Goal: Participate in discussion: Engage in conversation with other users on a specific topic

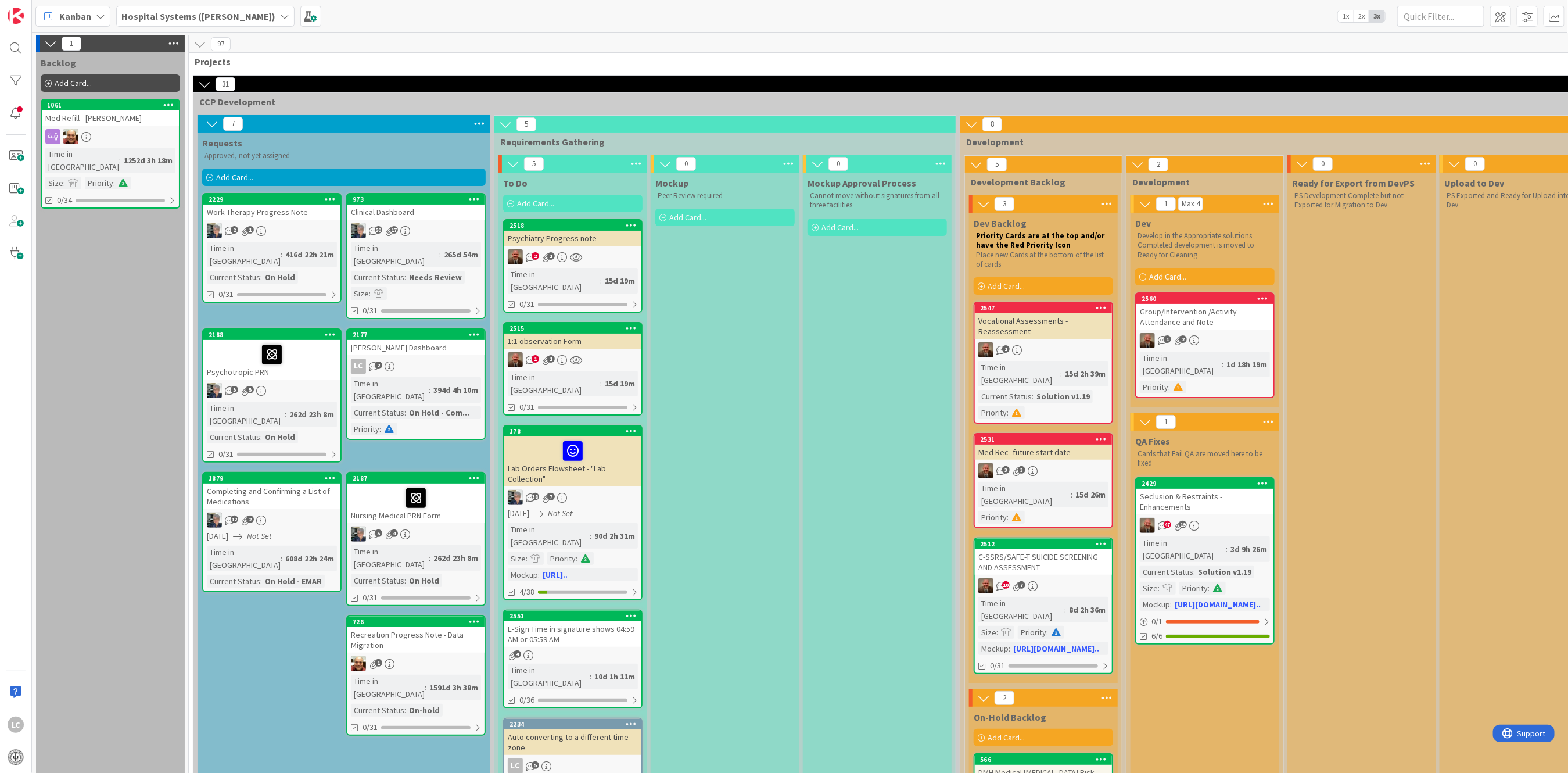
scroll to position [1239, 0]
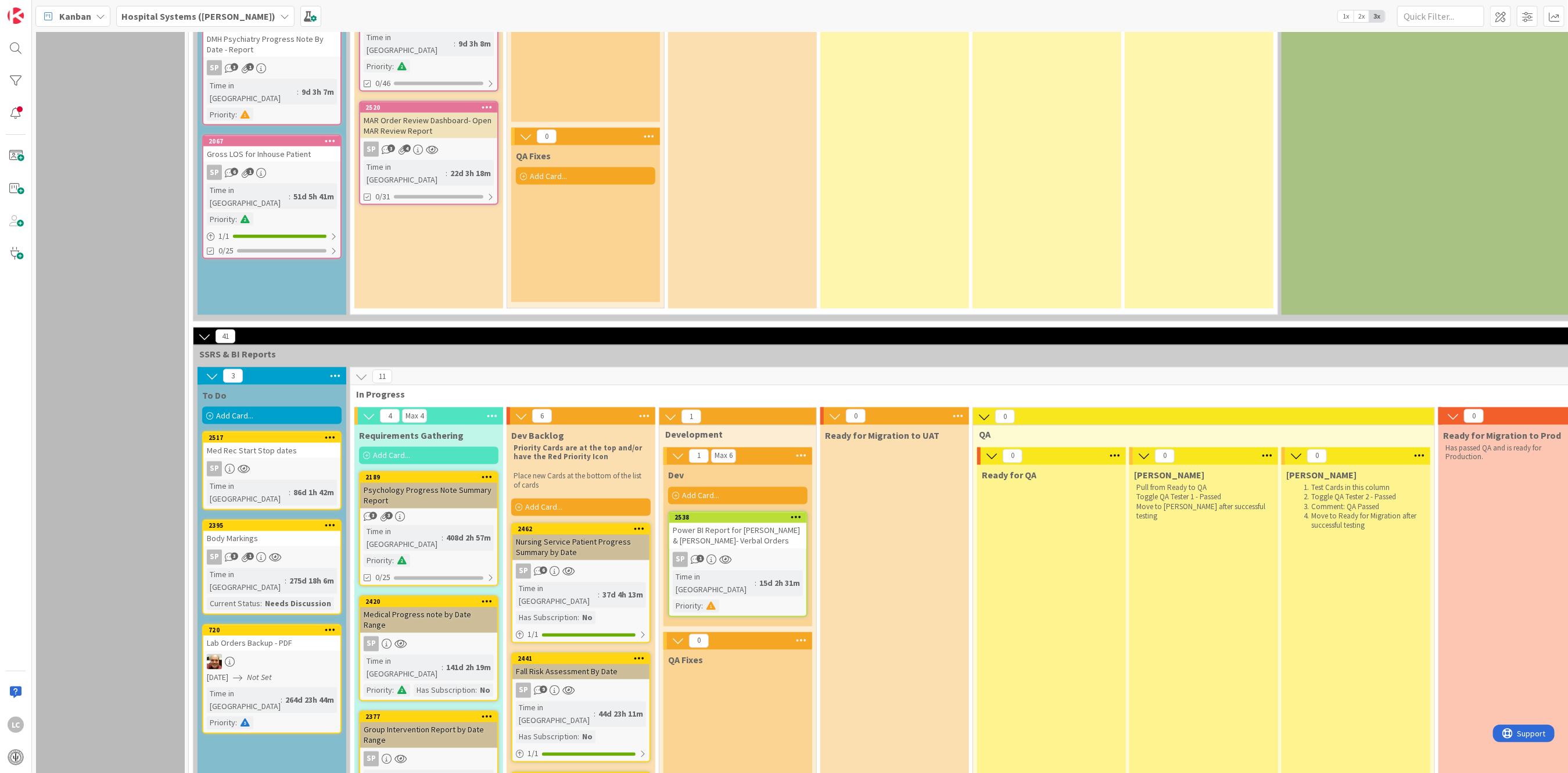
click at [714, 555] on icon at bounding box center [711, 560] width 10 height 10
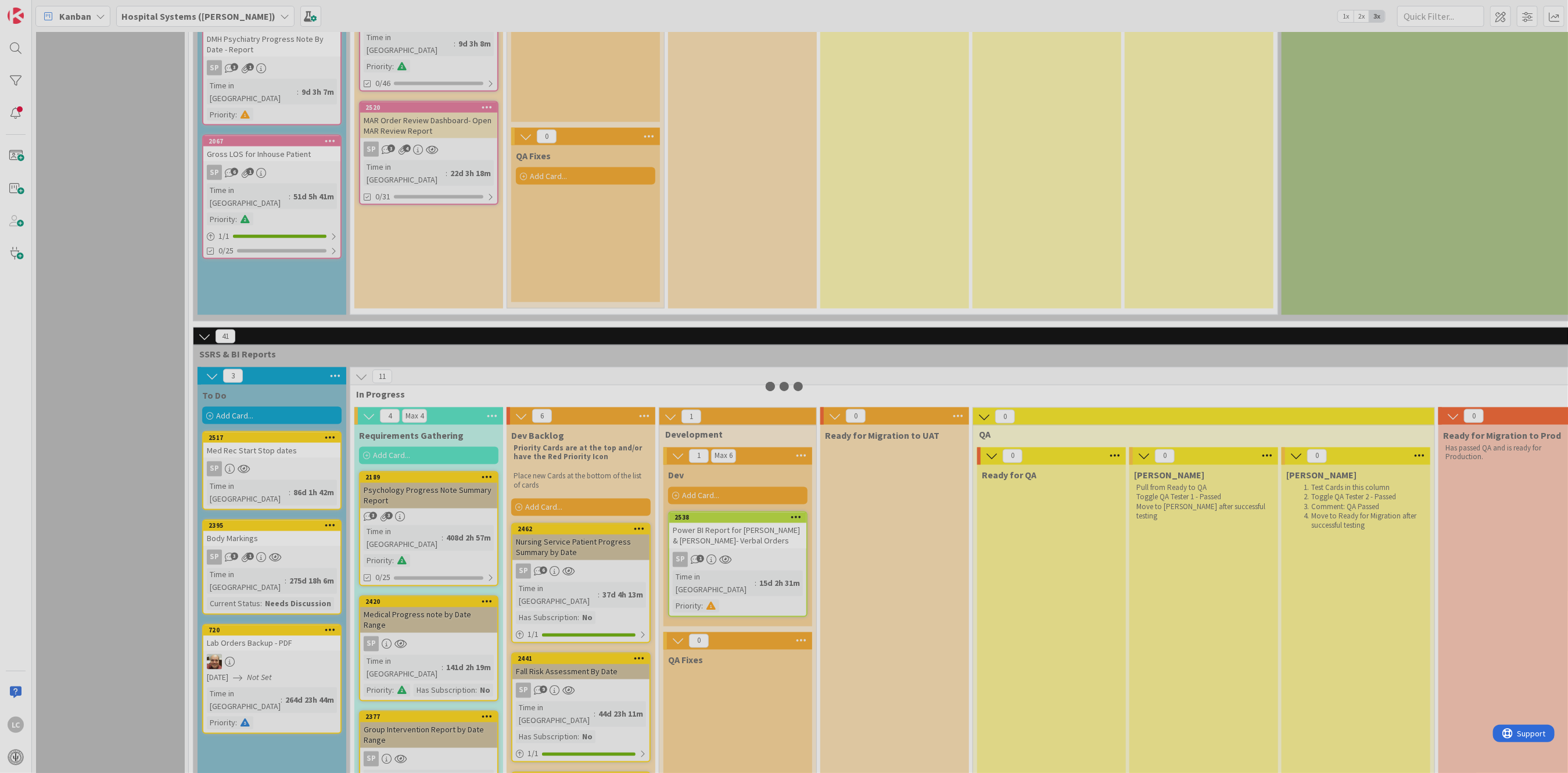
click at [714, 486] on div at bounding box center [784, 386] width 1568 height 773
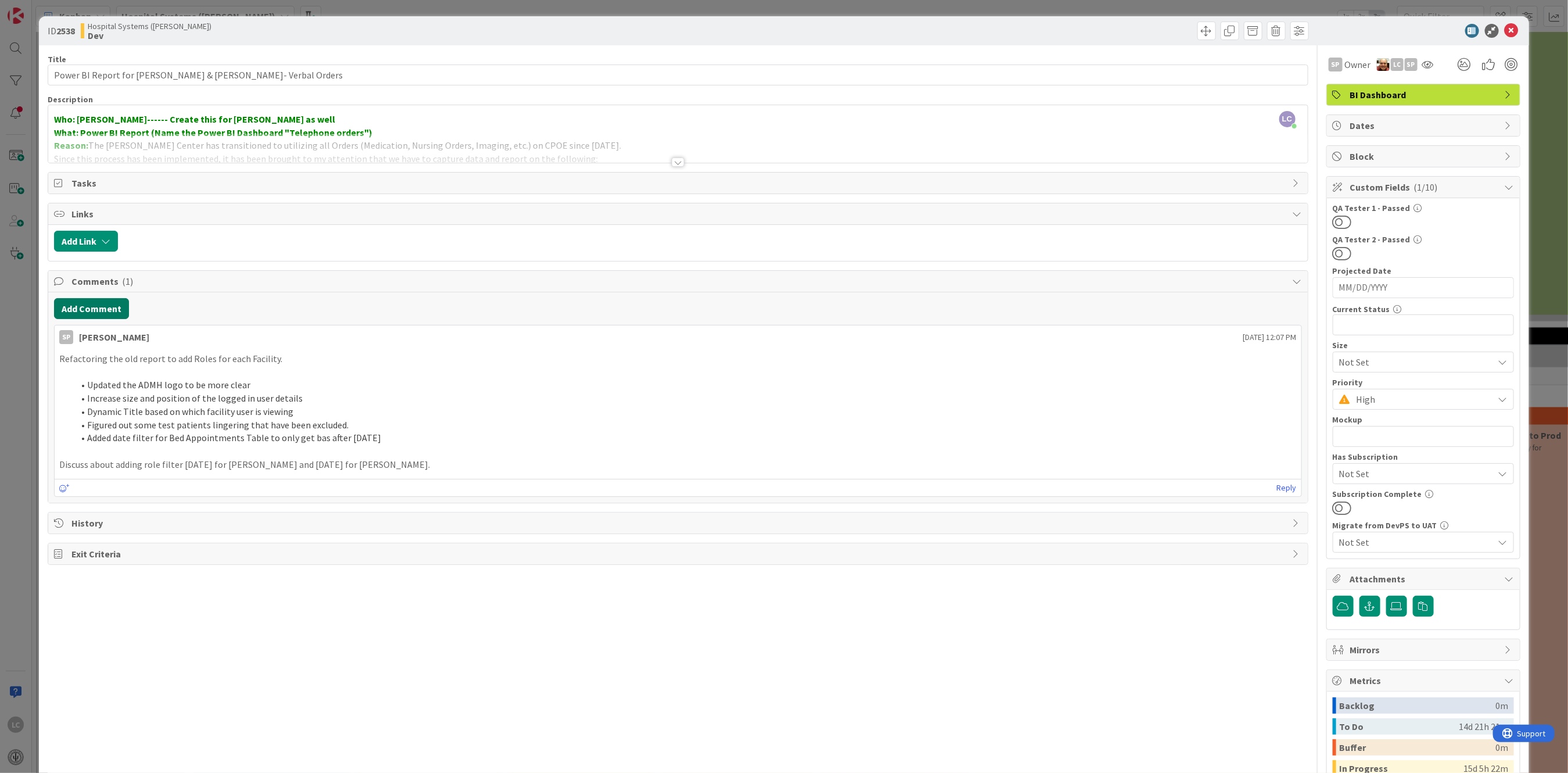
click at [65, 302] on button "Add Comment" at bounding box center [91, 309] width 75 height 21
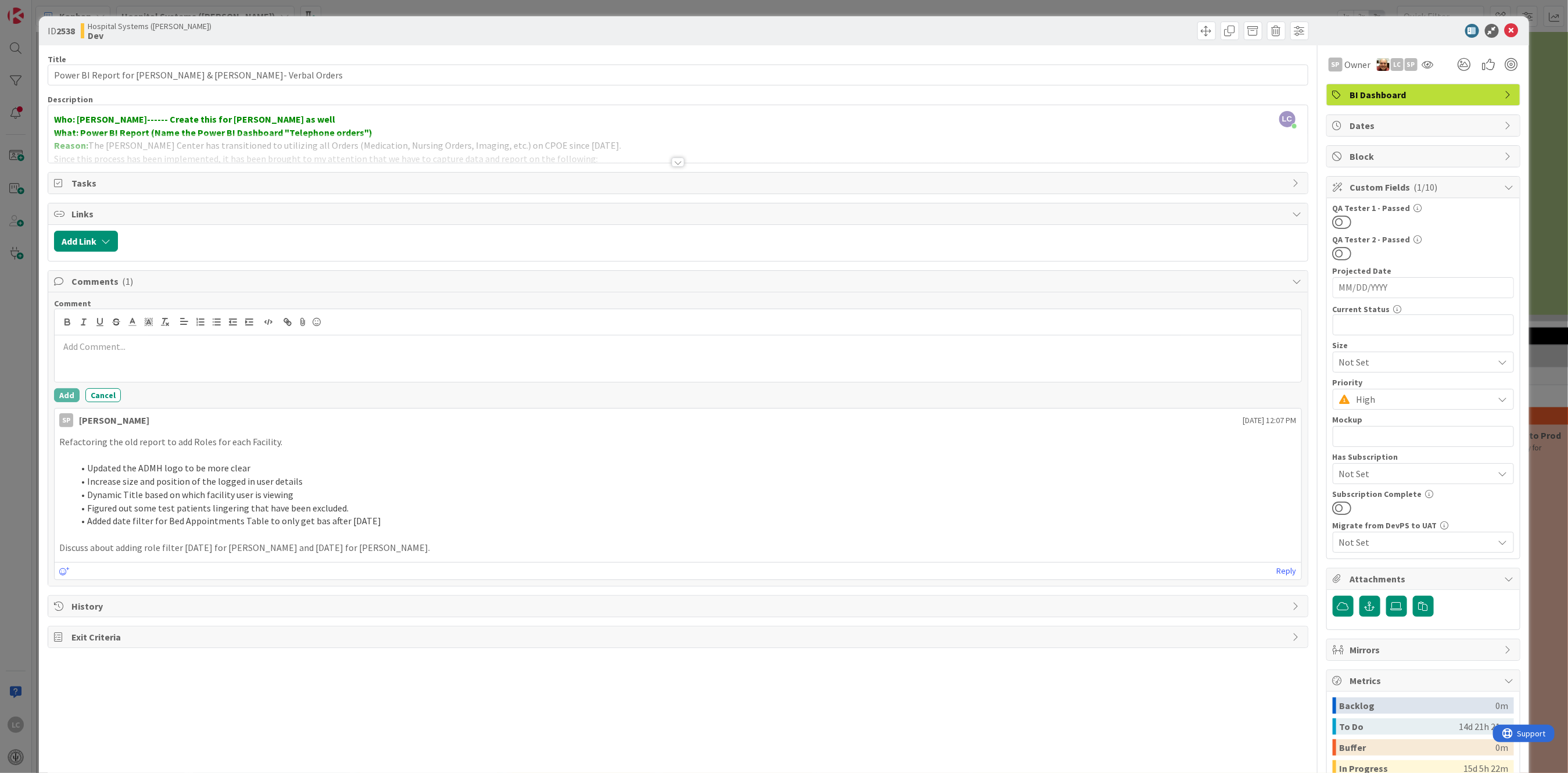
click at [64, 343] on p at bounding box center [678, 346] width 1237 height 13
click at [65, 395] on button "Add" at bounding box center [66, 395] width 26 height 14
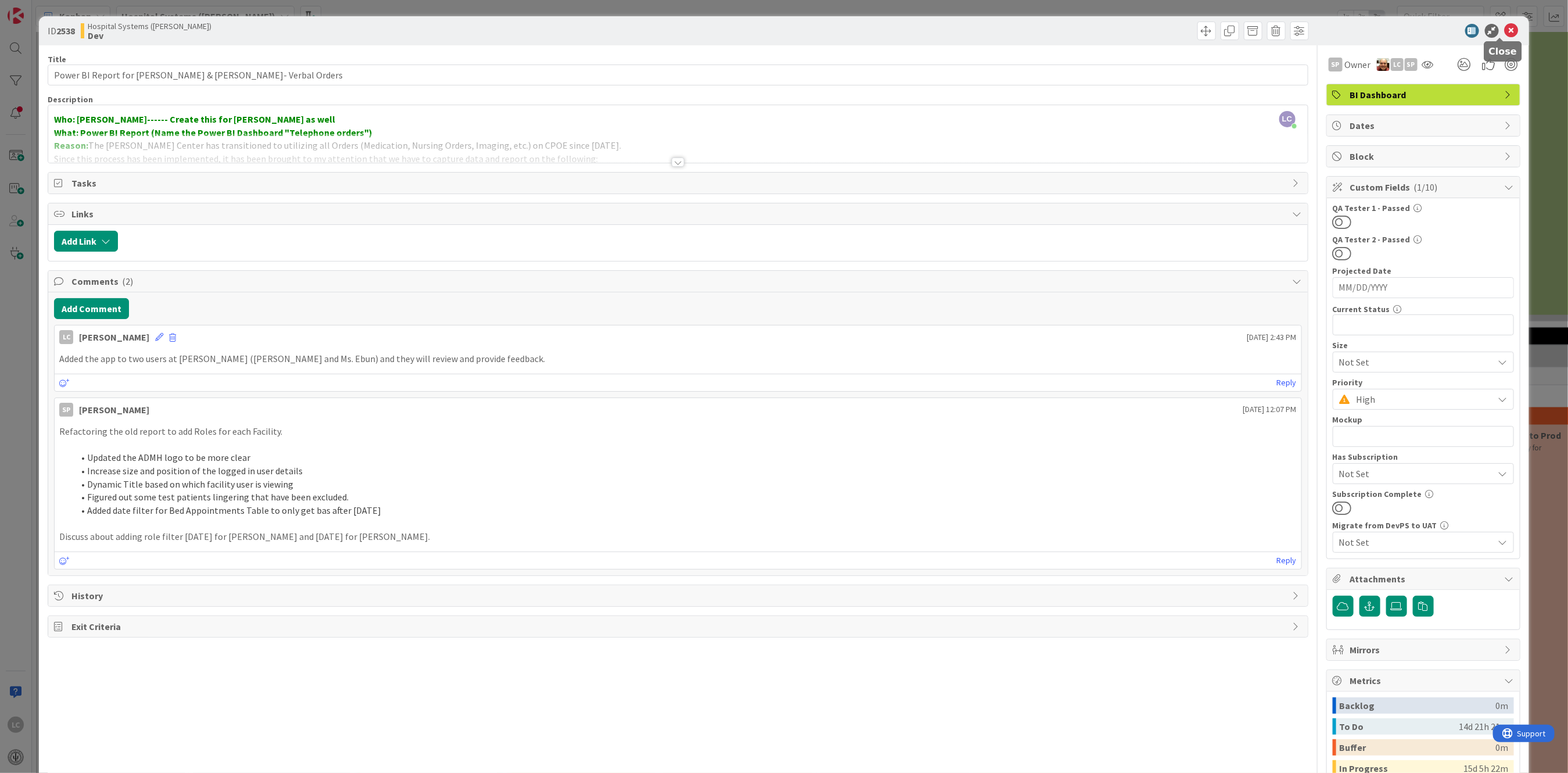
click at [1504, 24] on icon at bounding box center [1511, 30] width 14 height 14
